Goal: Task Accomplishment & Management: Use online tool/utility

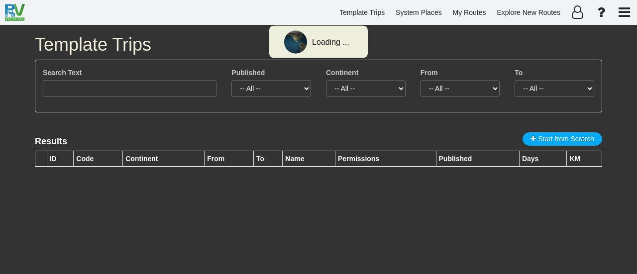
type input "Dallas to [GEOGRAPHIC_DATA]"
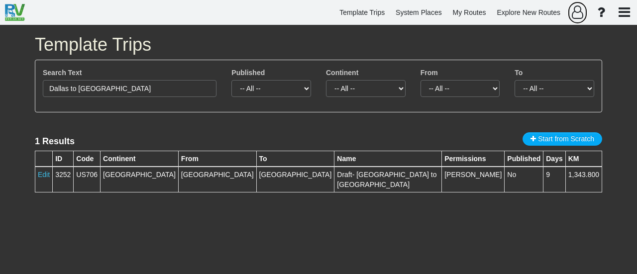
click at [576, 11] on icon "button" at bounding box center [577, 11] width 11 height 13
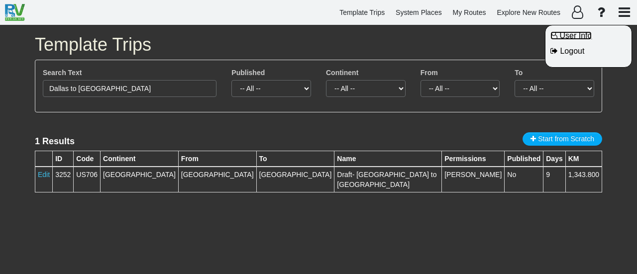
click at [578, 35] on span "User Info" at bounding box center [576, 35] width 32 height 8
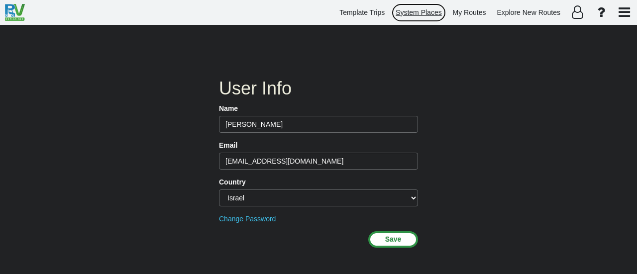
click at [421, 14] on span "System Places" at bounding box center [419, 12] width 46 height 8
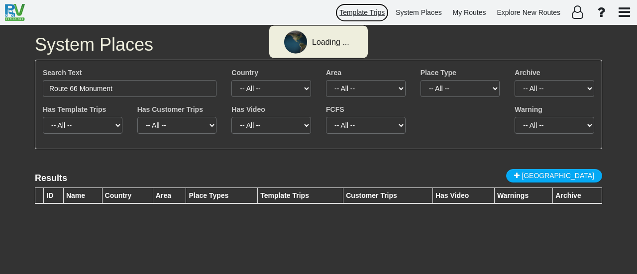
click at [371, 10] on span "Template Trips" at bounding box center [362, 12] width 45 height 8
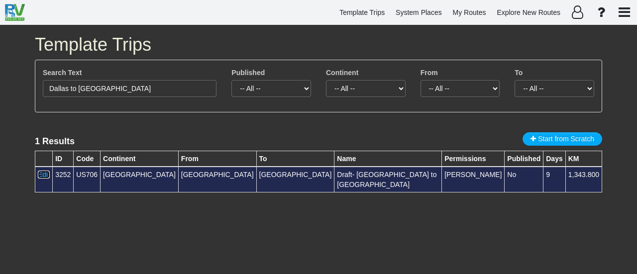
click at [41, 177] on link "Edit" at bounding box center [44, 175] width 12 height 8
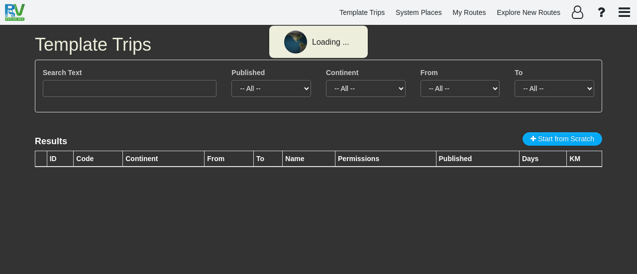
type input "Dallas to [GEOGRAPHIC_DATA]"
